Goal: Task Accomplishment & Management: Manage account settings

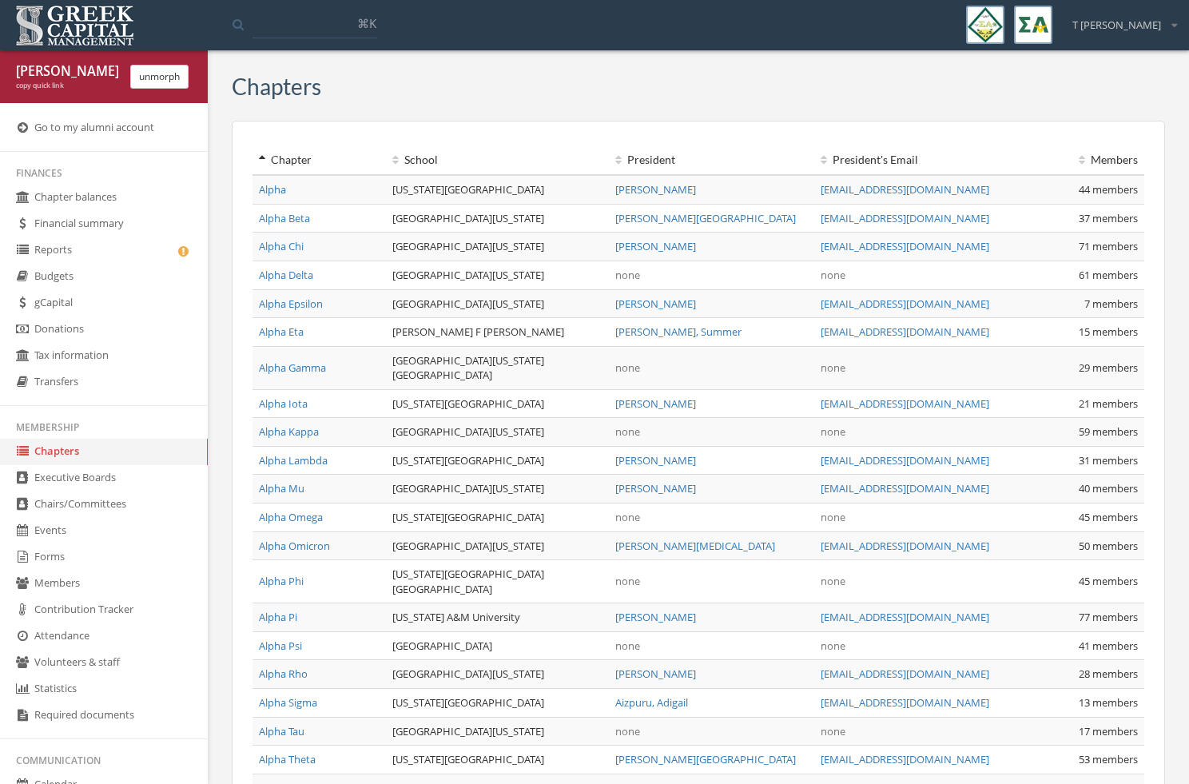
click at [183, 570] on link "Forms" at bounding box center [104, 557] width 208 height 26
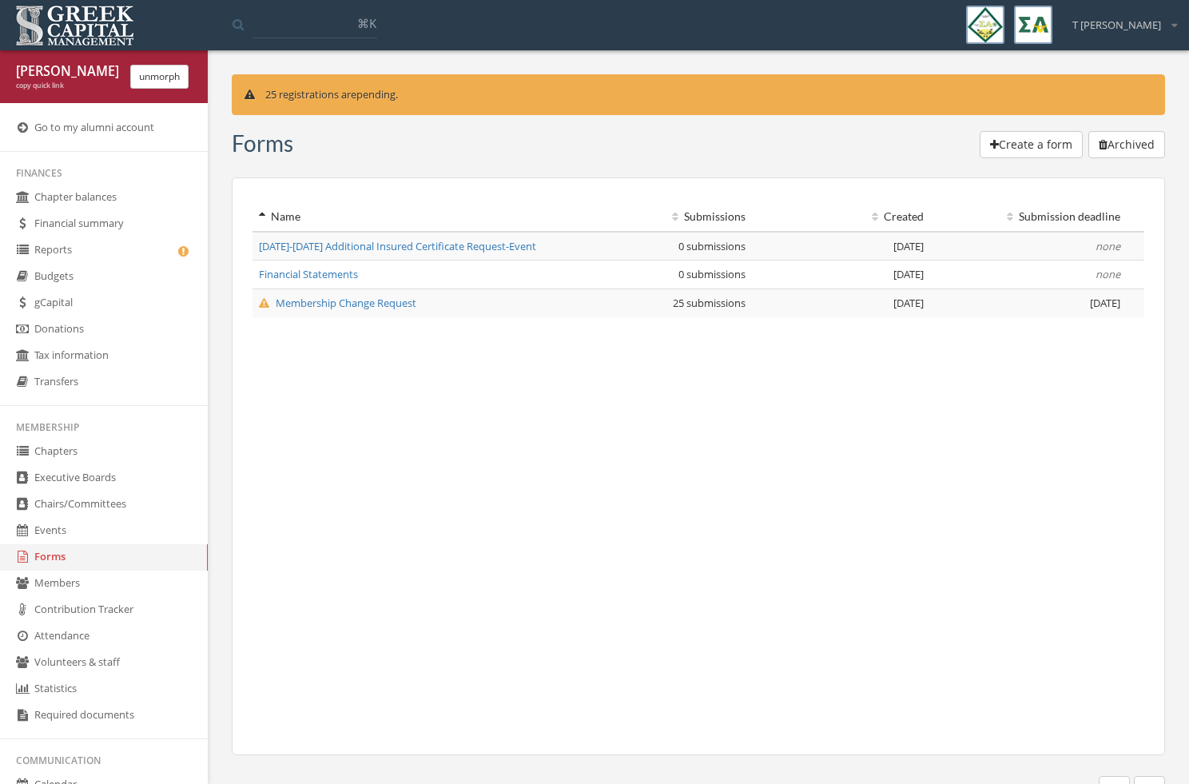
click at [411, 245] on span "[DATE]-[DATE] Additional Insured Certificate Request-Event" at bounding box center [397, 246] width 277 height 14
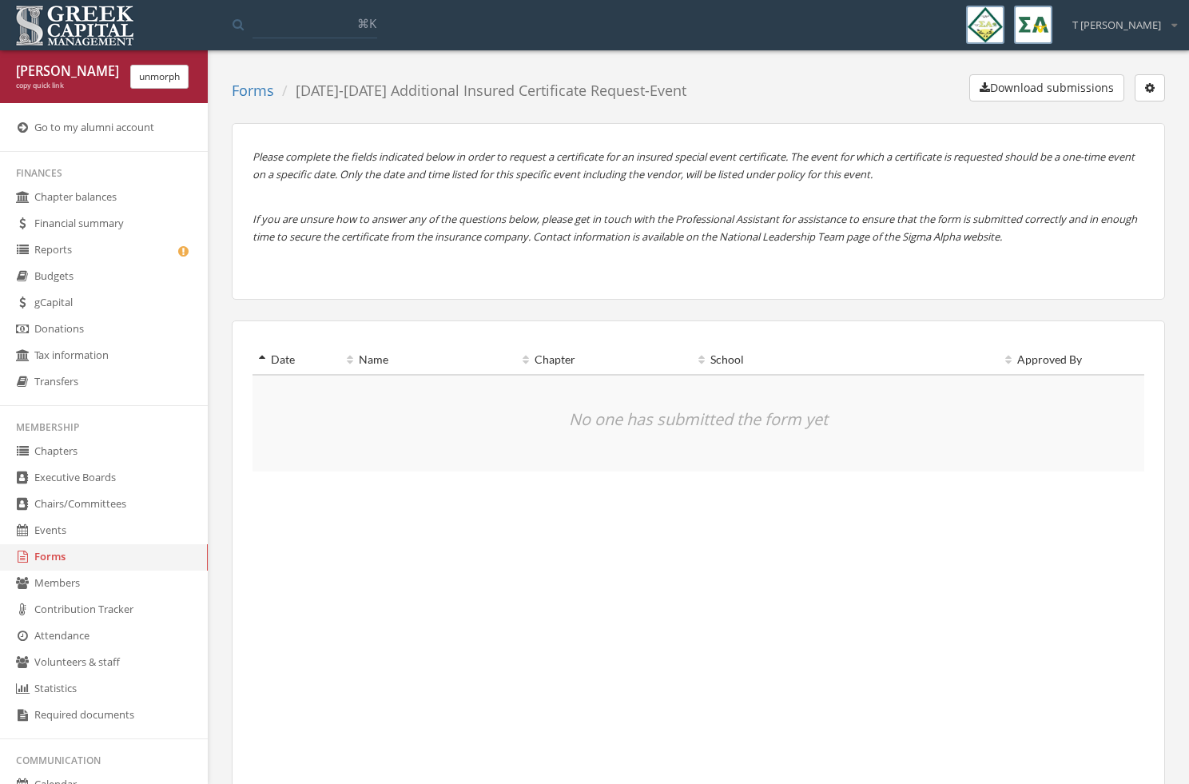
click at [1157, 94] on button "button" at bounding box center [1149, 87] width 30 height 27
click at [1139, 117] on link "Edit form" at bounding box center [1099, 120] width 118 height 25
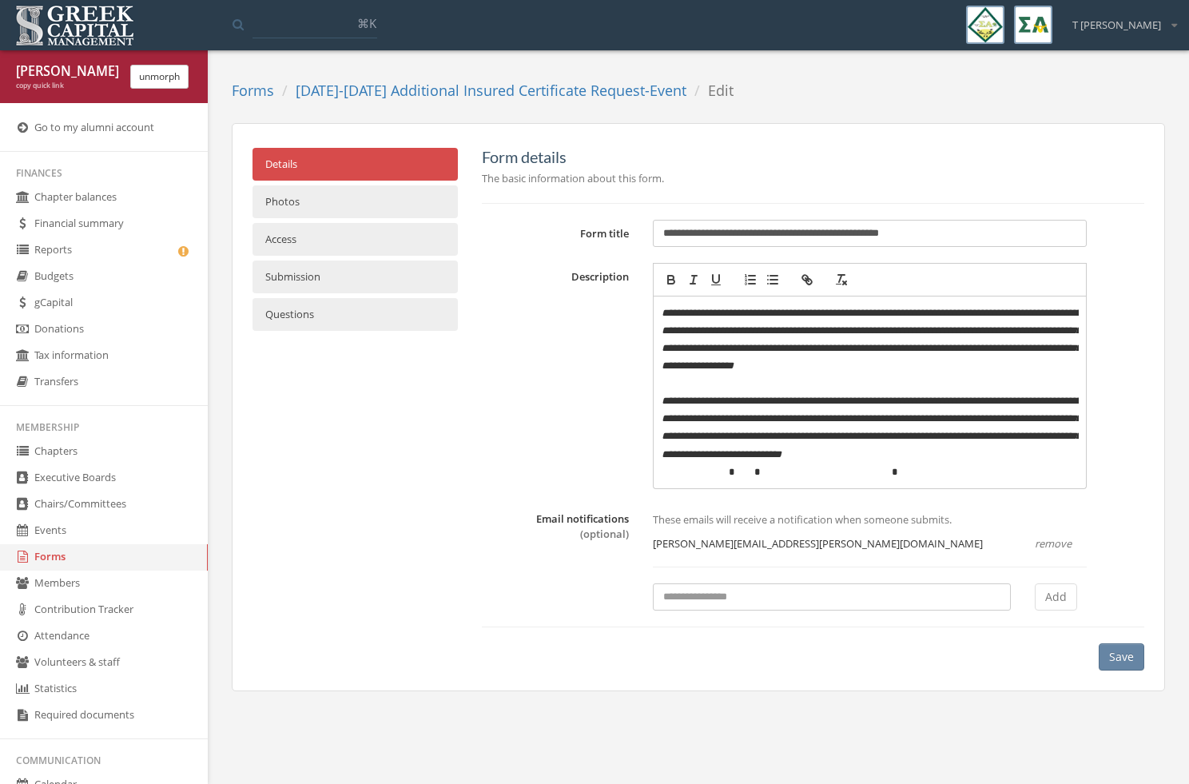
click at [413, 317] on link "Questions" at bounding box center [354, 314] width 205 height 33
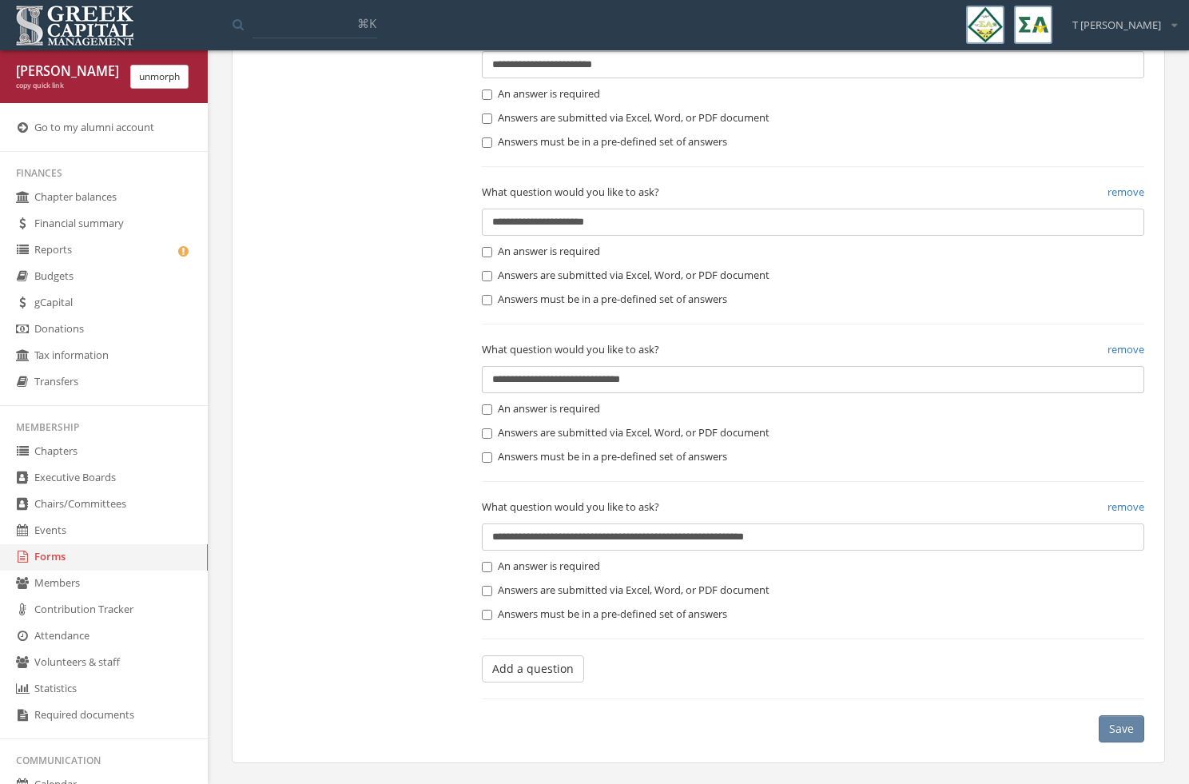
scroll to position [667, 0]
click at [1116, 727] on button "Save" at bounding box center [1121, 728] width 46 height 27
click at [160, 81] on button "unmorph" at bounding box center [159, 77] width 58 height 24
